Goal: Task Accomplishment & Management: Use online tool/utility

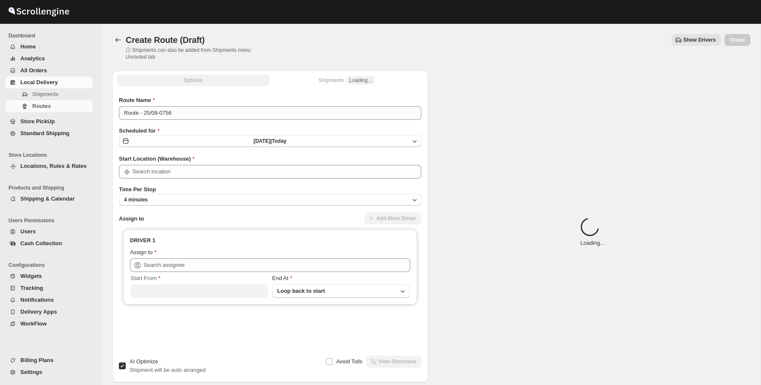
scroll to position [51, 0]
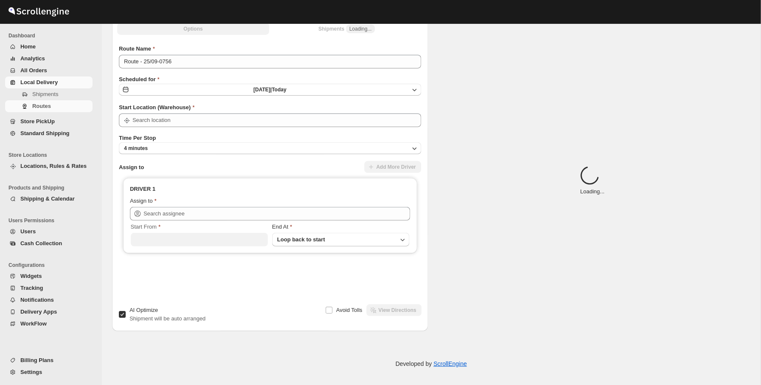
type input "DS01 [GEOGRAPHIC_DATA]"
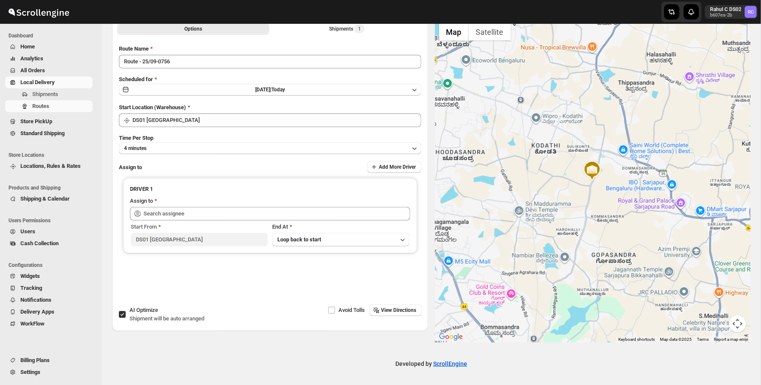
scroll to position [0, 0]
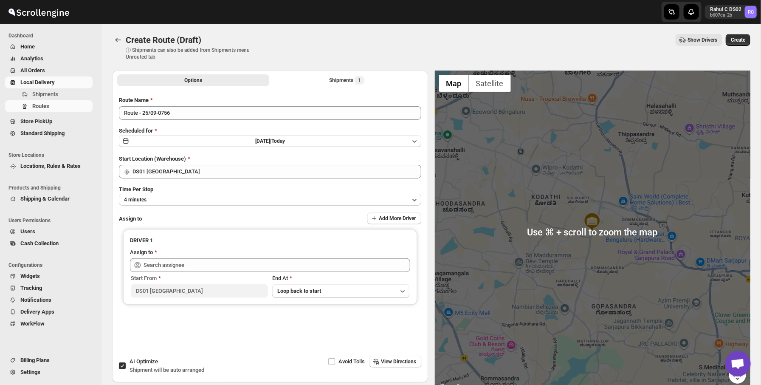
click at [700, 46] on div "Create Route (Draft) ⓘ Shipments can also be added from Shipments menu Unrouted…" at bounding box center [431, 47] width 639 height 26
click at [706, 41] on span "Show Drivers" at bounding box center [703, 40] width 30 height 7
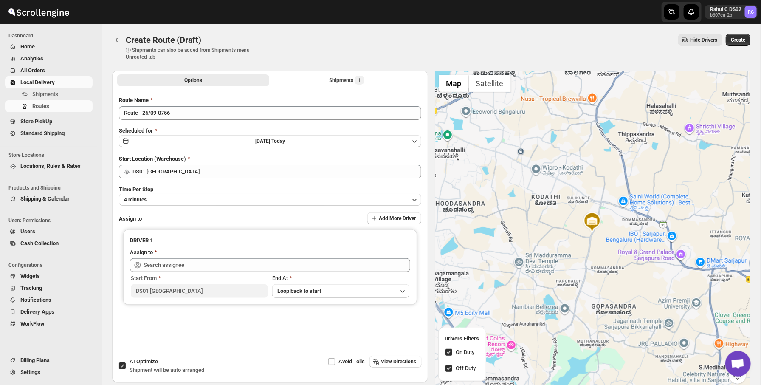
click at [696, 45] on button "Hide Drivers" at bounding box center [701, 40] width 44 height 12
click at [696, 45] on button "Show Drivers" at bounding box center [699, 40] width 47 height 12
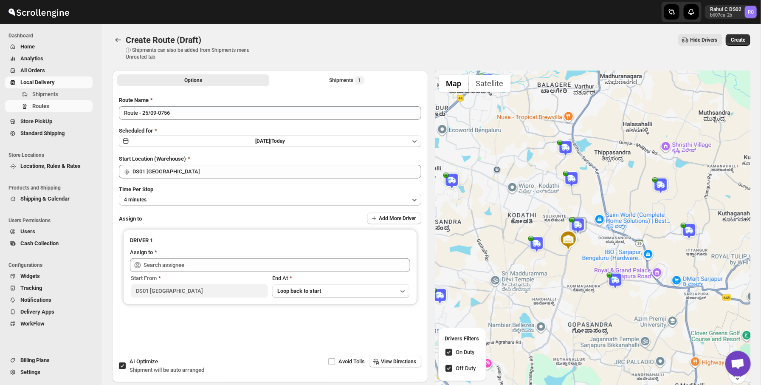
click at [568, 149] on img at bounding box center [566, 148] width 17 height 17
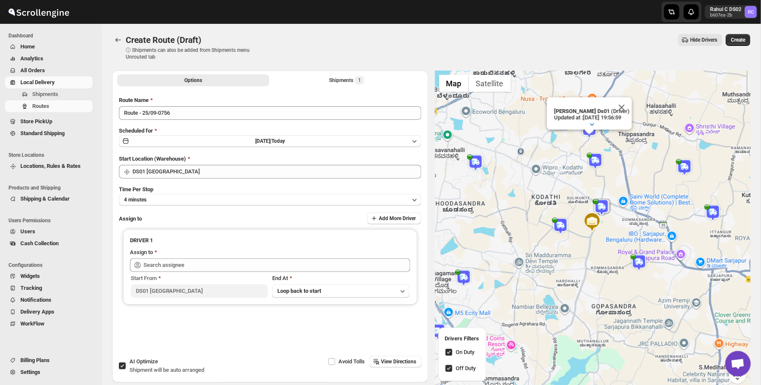
click at [597, 157] on img at bounding box center [595, 161] width 17 height 17
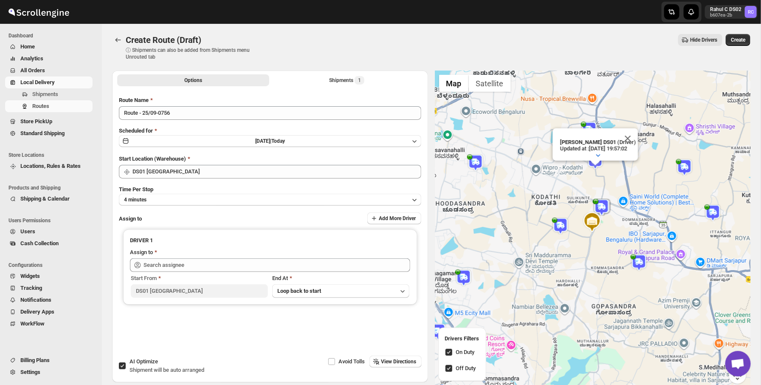
click at [598, 205] on img at bounding box center [602, 207] width 17 height 17
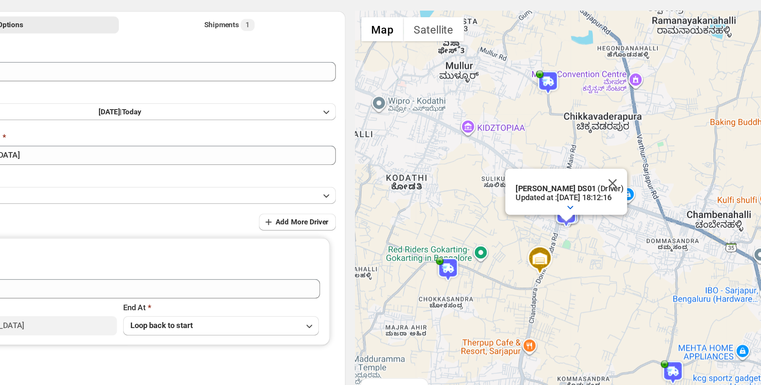
click at [592, 217] on img at bounding box center [584, 213] width 17 height 17
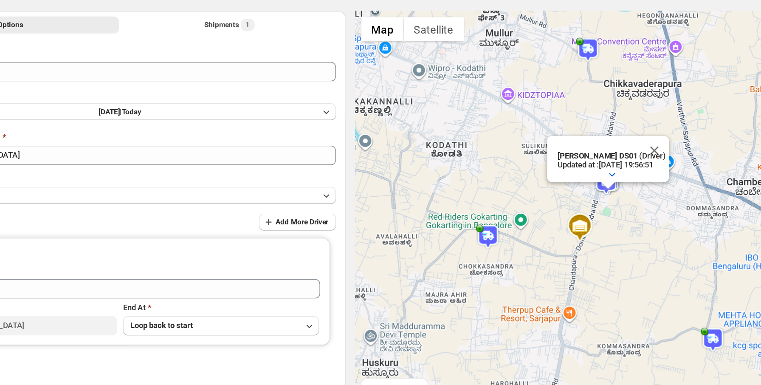
click at [620, 194] on img at bounding box center [611, 190] width 17 height 17
click at [617, 195] on img at bounding box center [611, 190] width 17 height 17
click at [618, 195] on img at bounding box center [611, 190] width 17 height 17
click at [534, 231] on img at bounding box center [528, 228] width 17 height 17
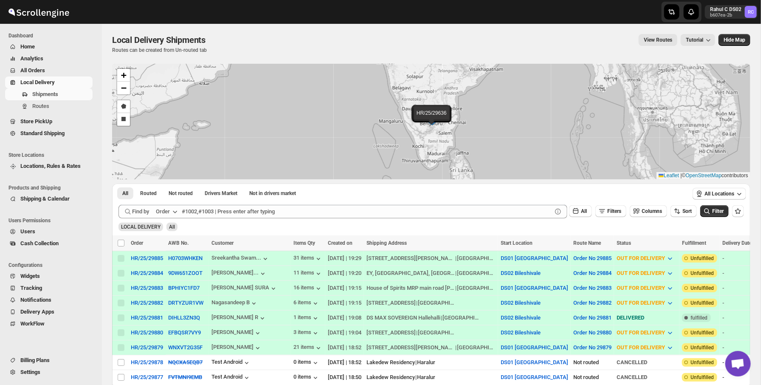
drag, startPoint x: 366, startPoint y: 151, endPoint x: 386, endPoint y: 108, distance: 47.5
click at [398, 90] on div "HR/25/29885 HR/25/29884 HR/25/29883 HR/25/29882 HR/25/29881 HR/25/29880 HR/25/2…" at bounding box center [431, 122] width 639 height 116
